Goal: Task Accomplishment & Management: Use online tool/utility

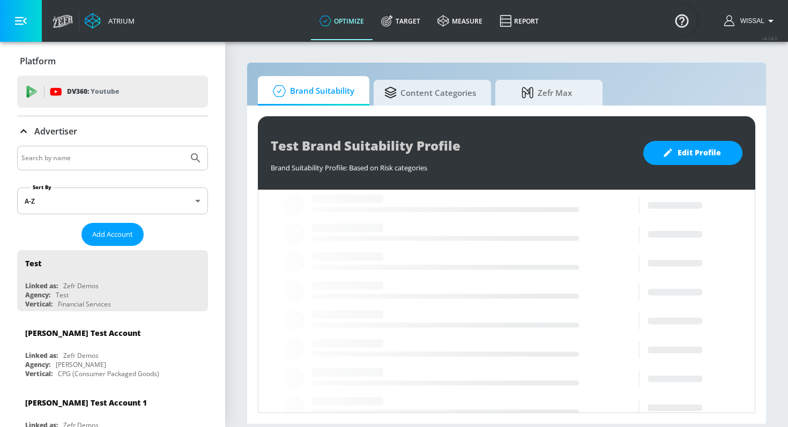
click at [109, 163] on input "Search by name" at bounding box center [102, 158] width 163 height 14
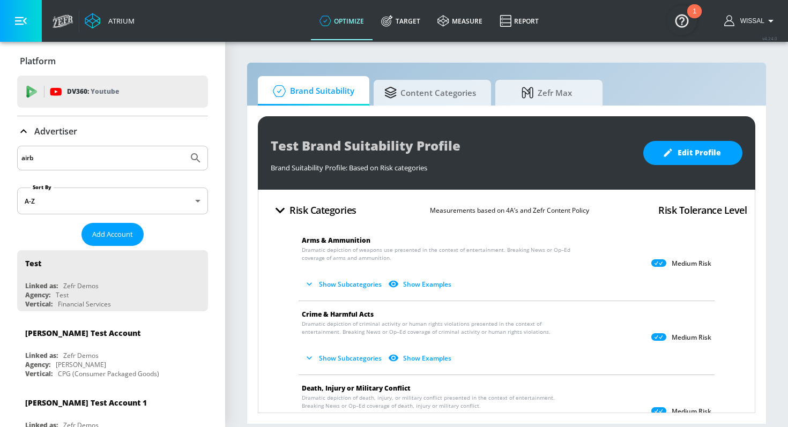
click at [84, 158] on input "airb" at bounding box center [102, 158] width 163 height 14
type input "airbnb"
click at [184, 146] on button "Submit Search" at bounding box center [196, 158] width 24 height 24
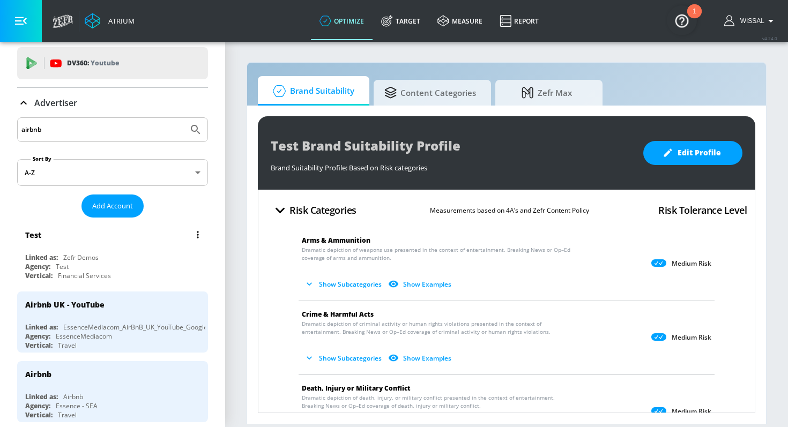
scroll to position [39, 0]
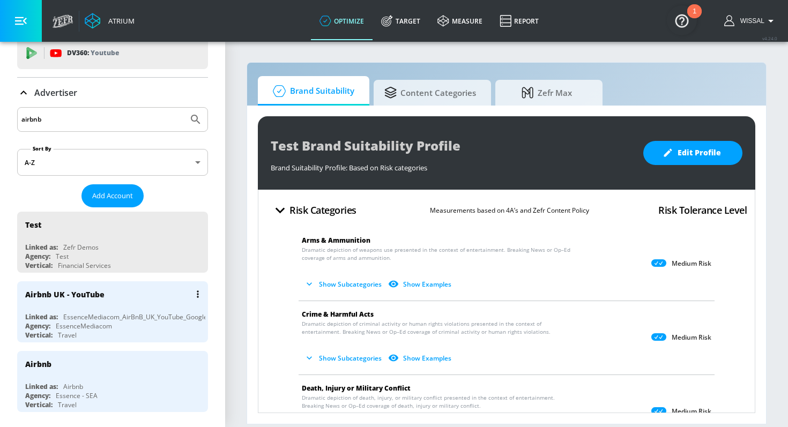
click at [117, 309] on div "Airbnb UK - YouTube Linked as: EssenceMediacom_AirBnB_UK_YouTube_GoogleAds Agen…" at bounding box center [112, 312] width 191 height 61
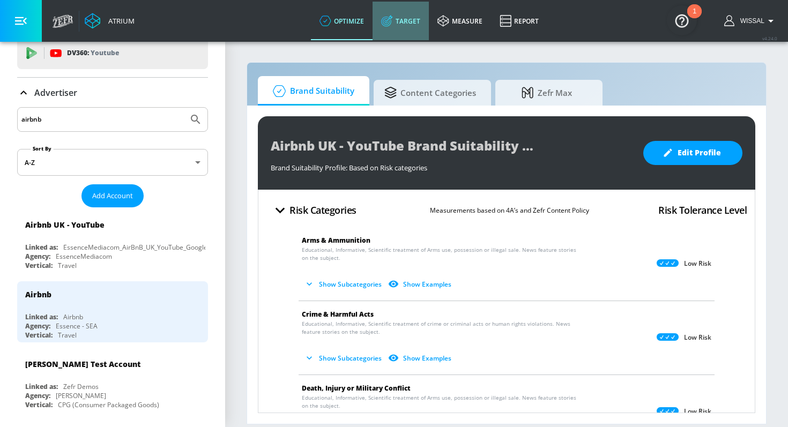
click at [399, 30] on link "Target" at bounding box center [401, 21] width 56 height 39
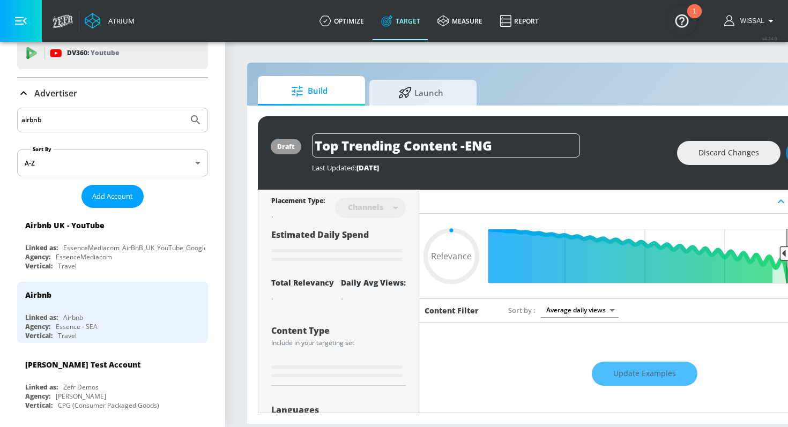
type input "0.05"
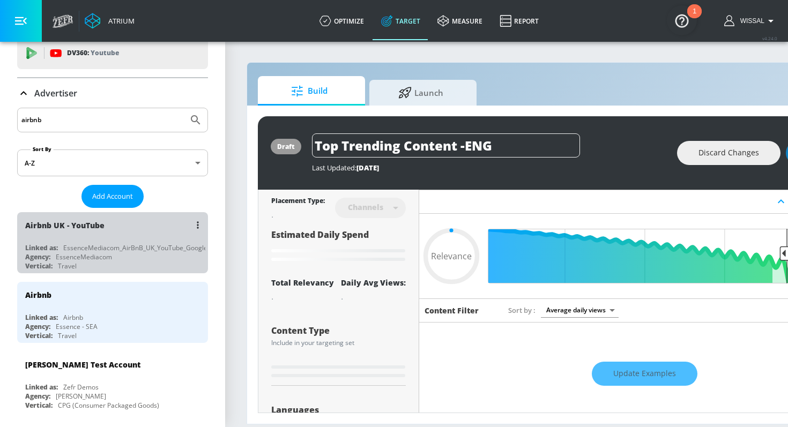
click at [113, 228] on div "Airbnb UK - YouTube" at bounding box center [115, 225] width 180 height 26
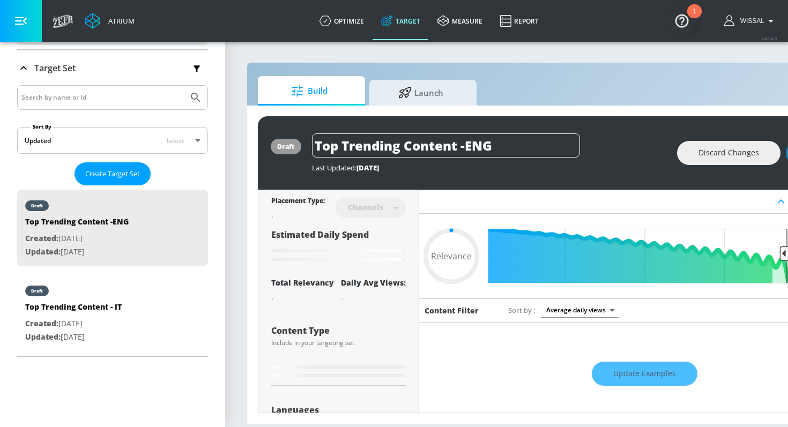
scroll to position [174, 0]
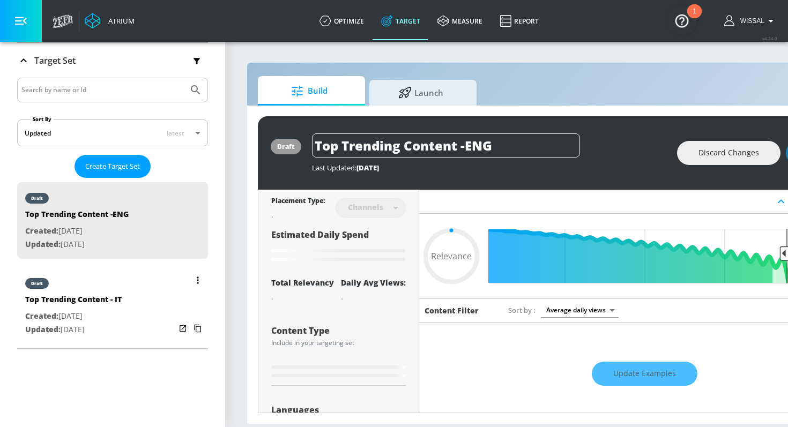
click at [113, 294] on div "Top Trending Content - IT" at bounding box center [73, 302] width 97 height 16
type input "Top Trending Content - IT"
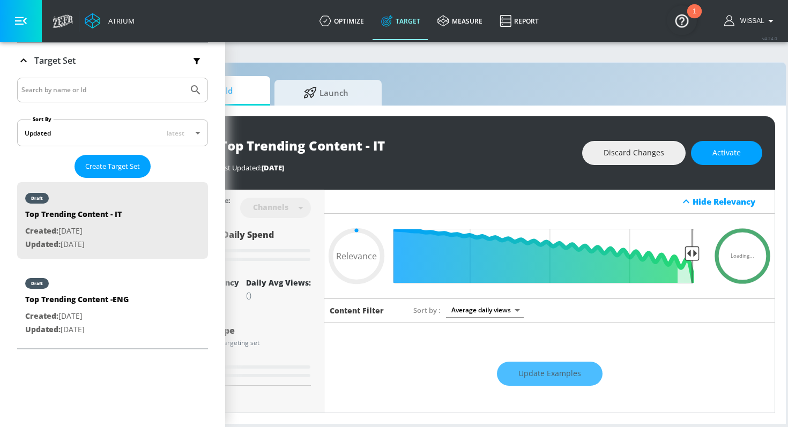
scroll to position [0, 115]
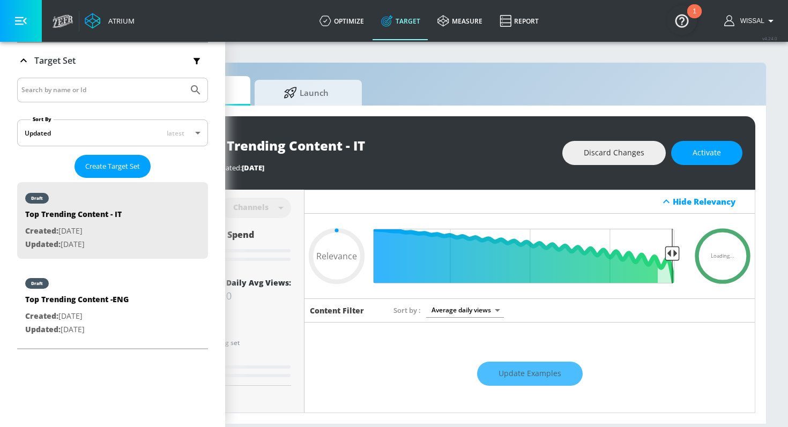
type input "0.75"
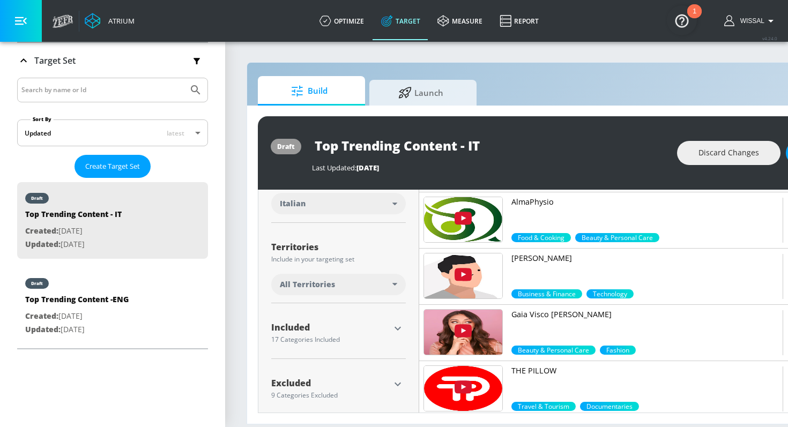
scroll to position [242, 0]
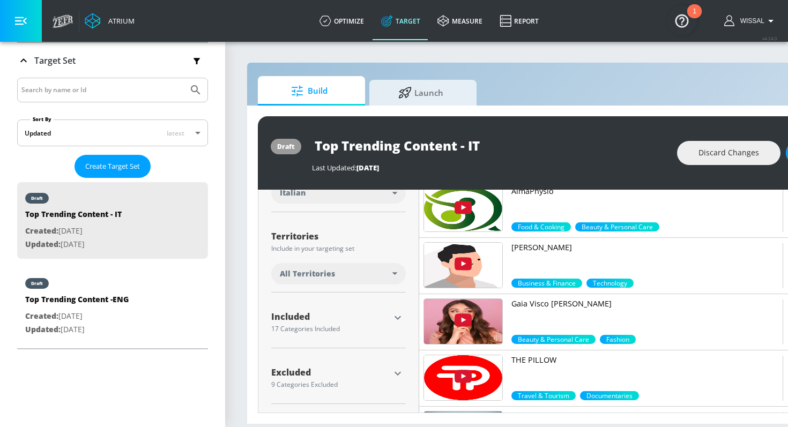
click at [397, 318] on icon "button" at bounding box center [398, 318] width 6 height 4
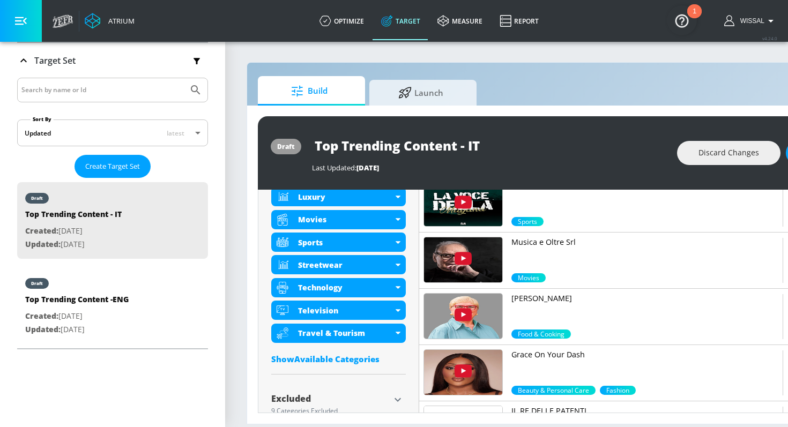
scroll to position [668, 0]
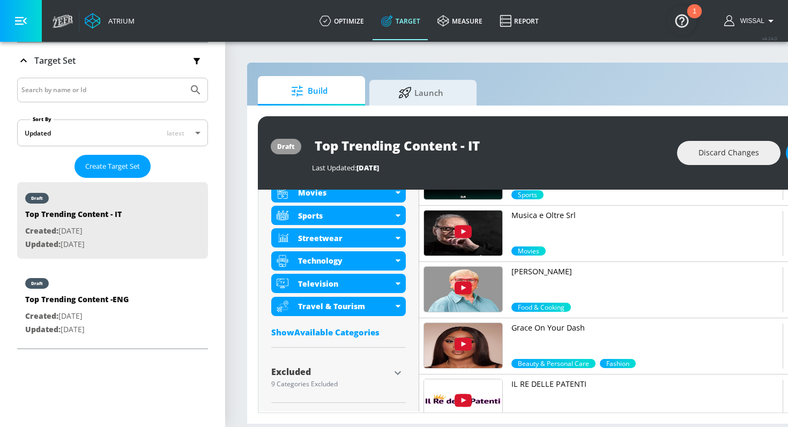
click at [396, 374] on icon "button" at bounding box center [398, 373] width 13 height 13
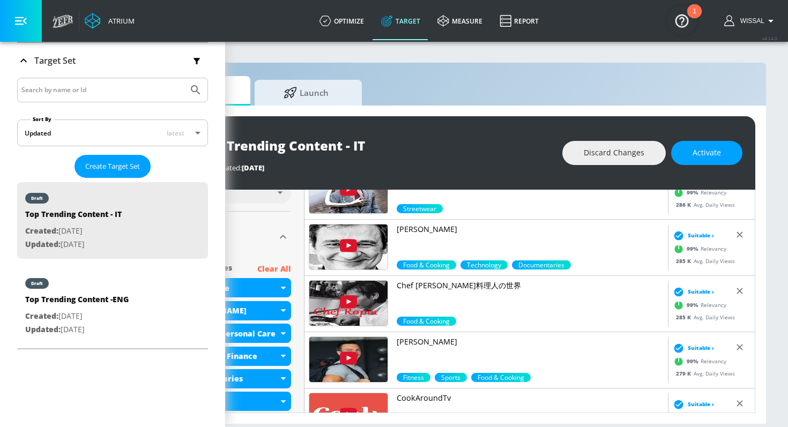
scroll to position [338, 0]
